Goal: Task Accomplishment & Management: Use online tool/utility

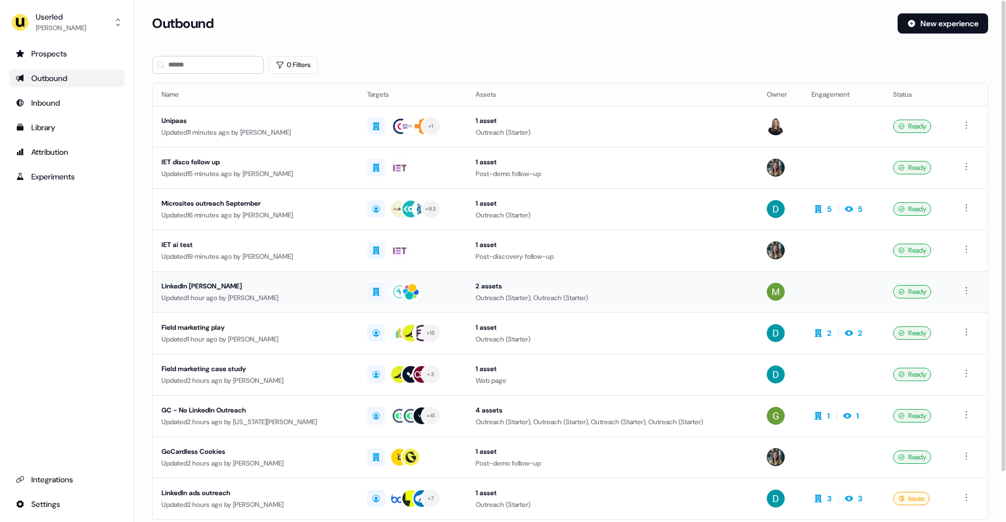
scroll to position [2, 0]
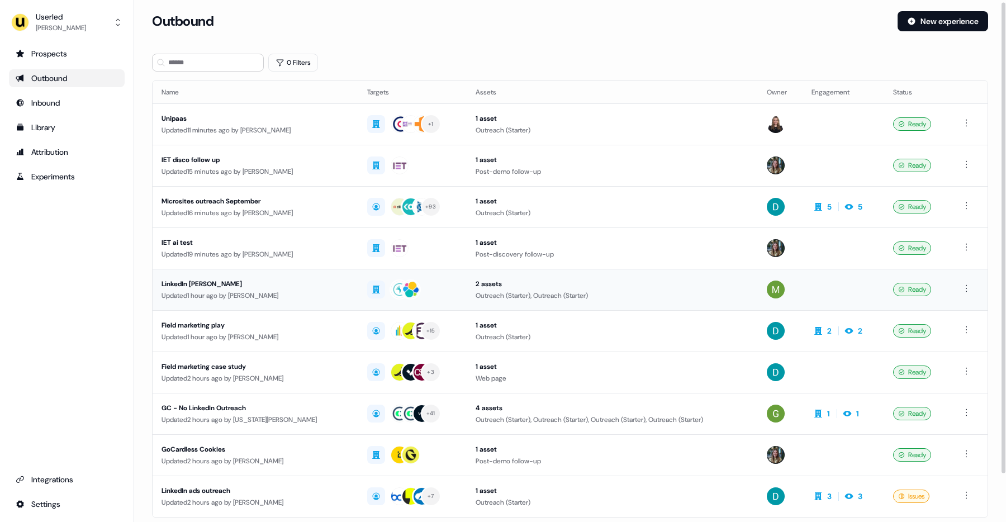
click at [636, 305] on td "2 assets Outreach (Starter), Outreach (Starter)" at bounding box center [612, 289] width 291 height 41
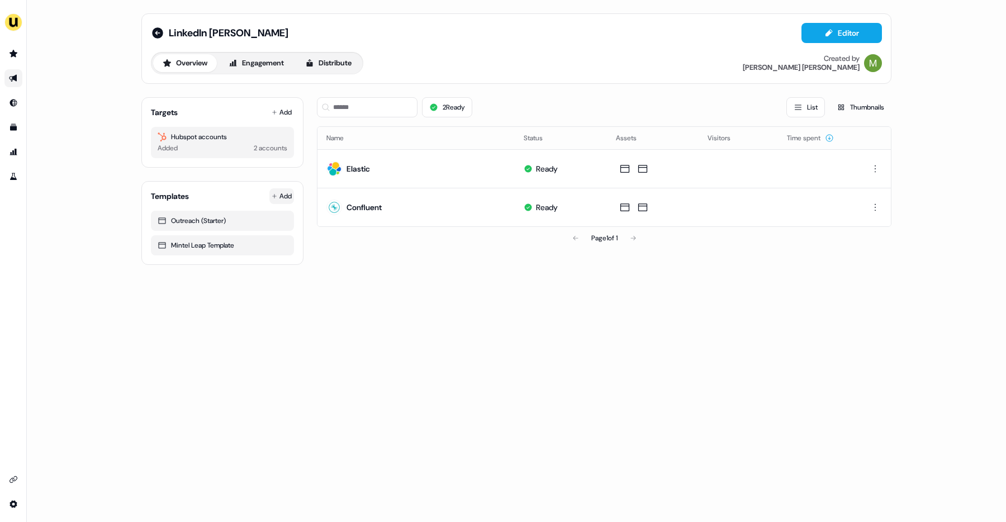
click at [289, 188] on html "For the best experience switch devices to a bigger screen. Go to [DOMAIN_NAME] …" at bounding box center [503, 261] width 1006 height 522
click at [237, 221] on span "From Template library" at bounding box center [250, 217] width 68 height 9
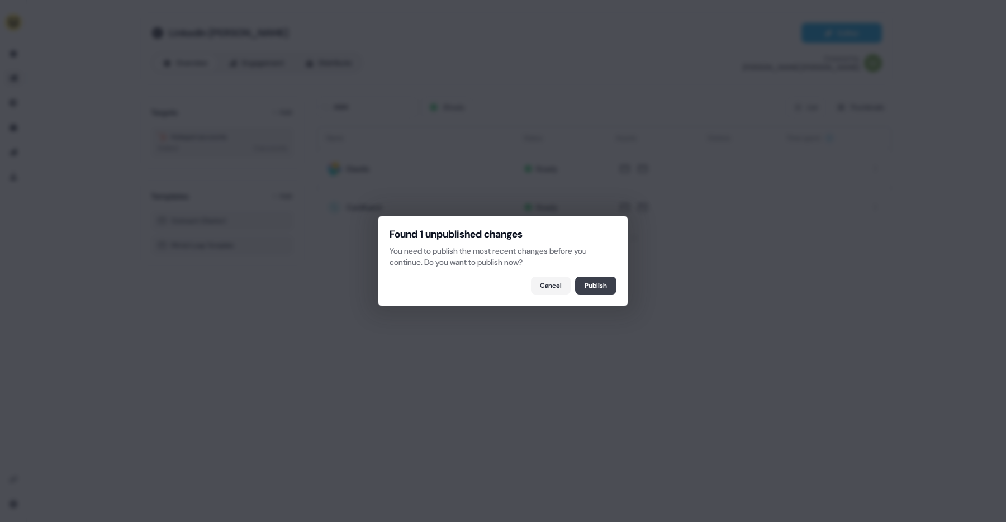
click at [587, 287] on button "Publish" at bounding box center [595, 286] width 41 height 18
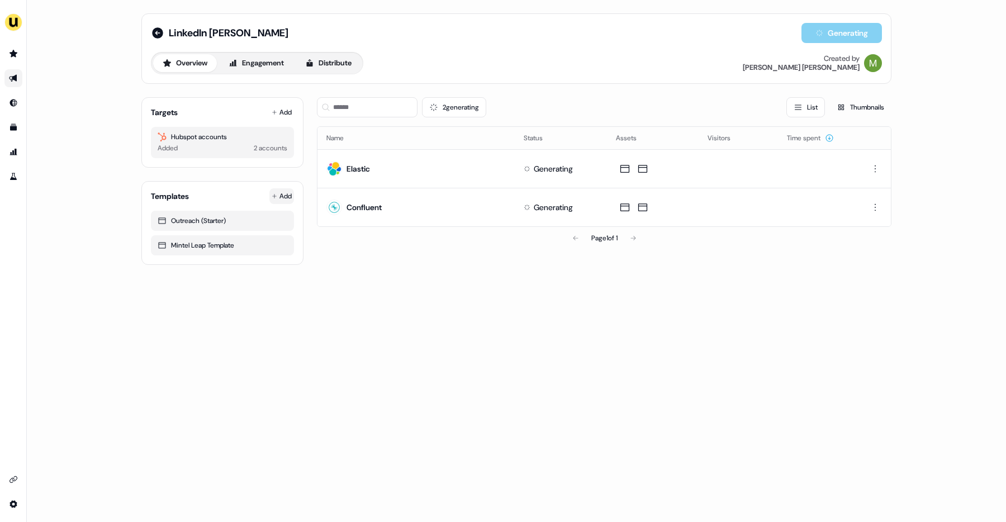
click at [281, 200] on html "For the best experience switch devices to a bigger screen. Go to [DOMAIN_NAME] …" at bounding box center [503, 261] width 1006 height 522
click at [252, 218] on span "From Template library" at bounding box center [250, 217] width 68 height 9
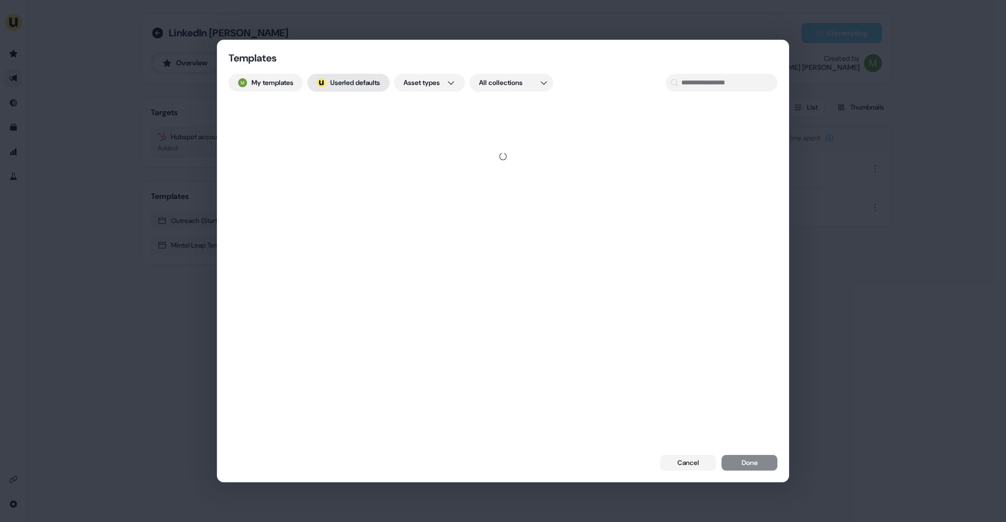
click at [367, 80] on button "; Userled defaults" at bounding box center [348, 83] width 82 height 18
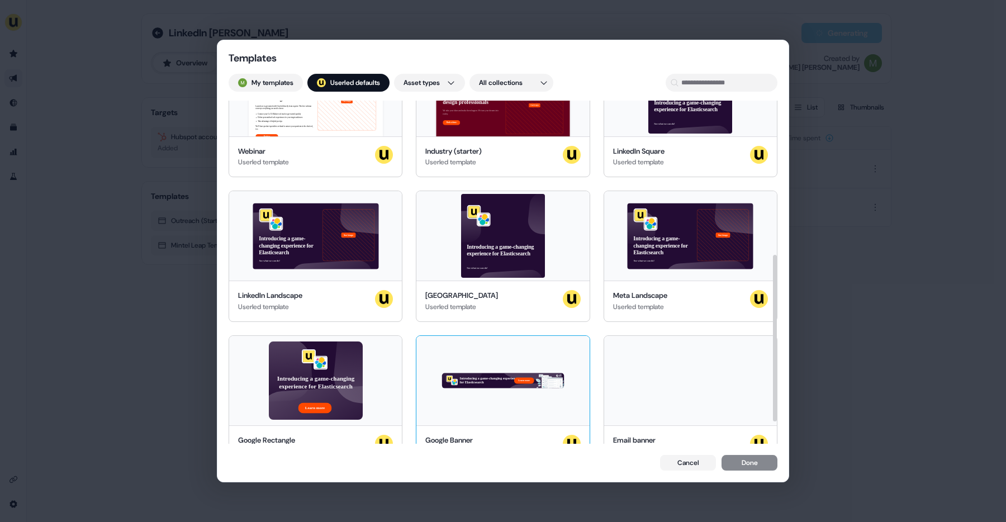
scroll to position [365, 0]
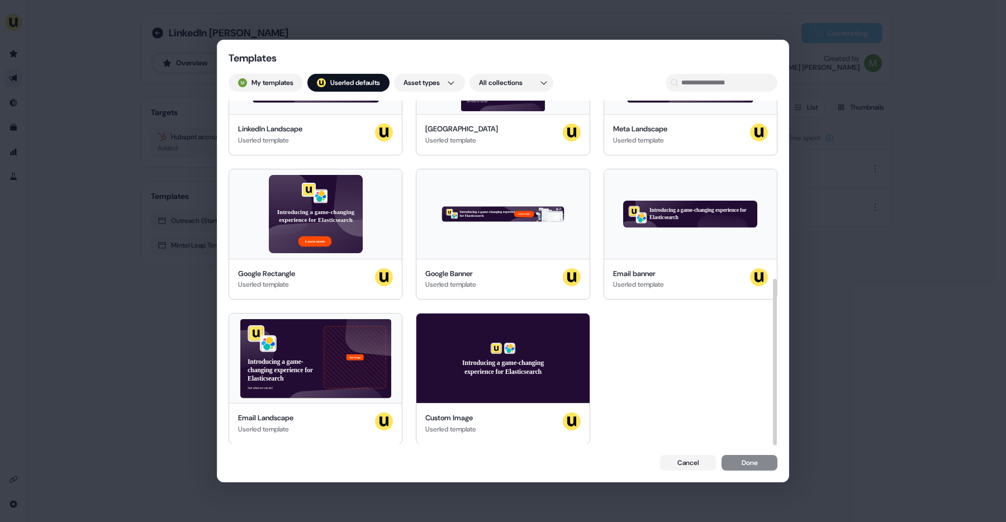
drag, startPoint x: 685, startPoint y: 462, endPoint x: 674, endPoint y: 410, distance: 53.0
click at [685, 462] on button "Cancel" at bounding box center [688, 463] width 56 height 16
